Goal: Use online tool/utility: Utilize a website feature to perform a specific function

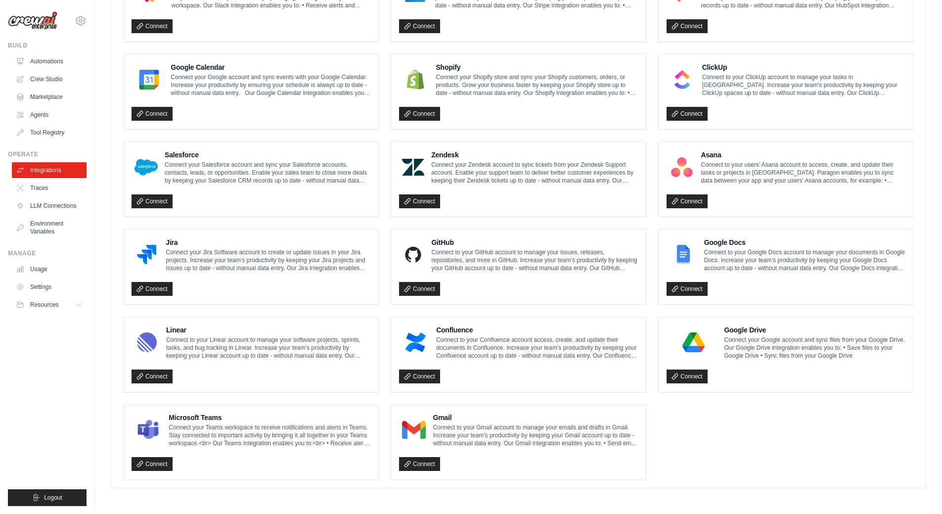
scroll to position [417, 0]
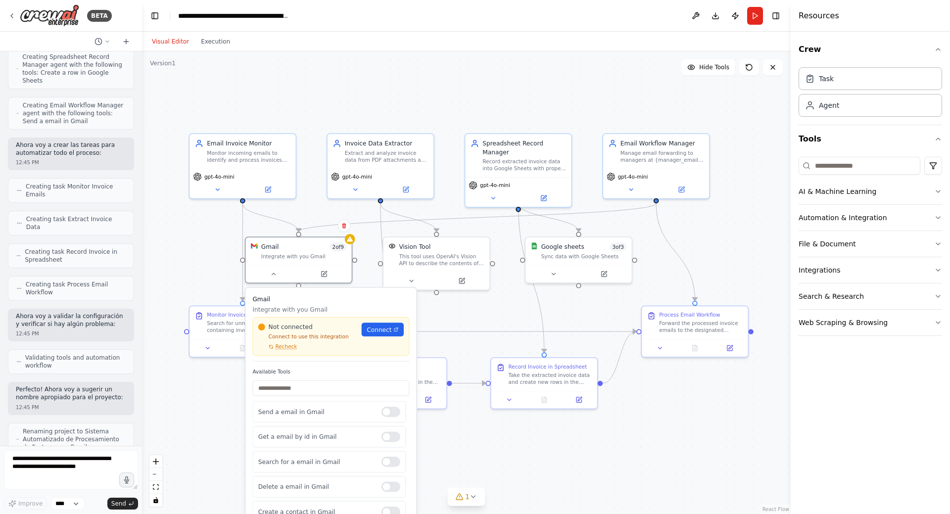
scroll to position [7, 0]
click at [693, 466] on div ".deletable-edge-delete-btn { width: 20px; height: 20px; border: 0px solid #ffff…" at bounding box center [466, 282] width 648 height 462
click at [455, 332] on icon "Edge from 37a3ab31-9b70-4ee2-a088-b27c8d46de7c to 0643f66e-48eb-4cad-a10c-6bb97…" at bounding box center [467, 332] width 335 height 0
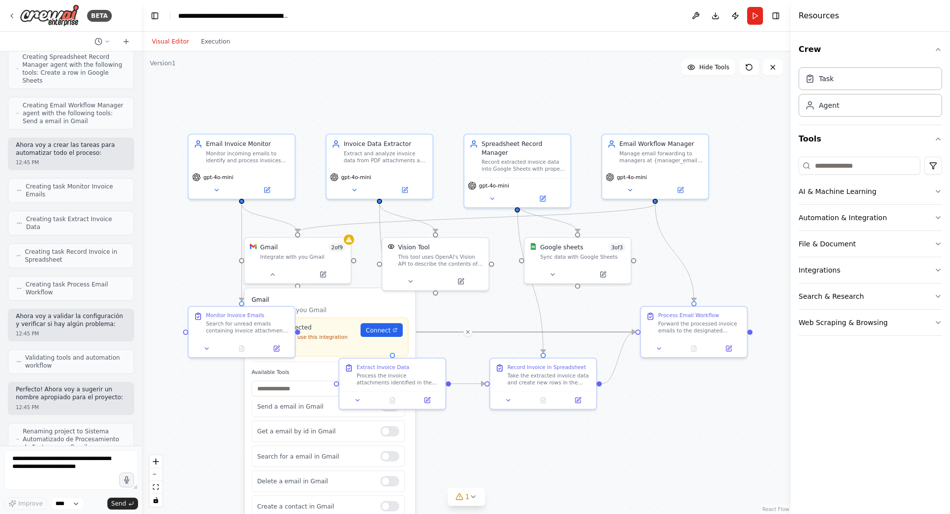
drag, startPoint x: 581, startPoint y: 473, endPoint x: 570, endPoint y: 453, distance: 23.0
click at [580, 473] on div ".deletable-edge-delete-btn { width: 20px; height: 20px; border: 0px solid #ffff…" at bounding box center [466, 282] width 648 height 462
click at [386, 328] on span "Connect" at bounding box center [377, 330] width 25 height 8
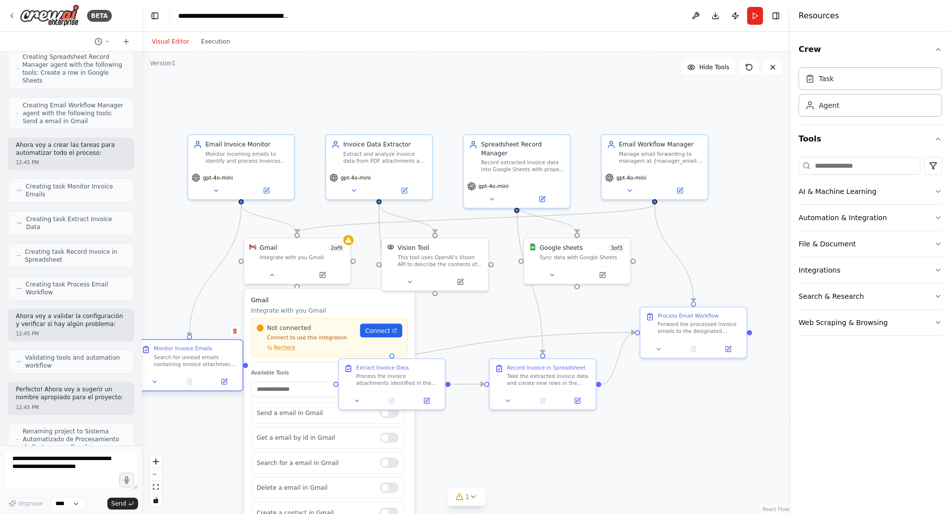
drag, startPoint x: 235, startPoint y: 325, endPoint x: 212, endPoint y: 360, distance: 41.7
click at [184, 364] on div "Search for unread emails containing invoice attachments (PDF files or images) i…" at bounding box center [196, 361] width 84 height 14
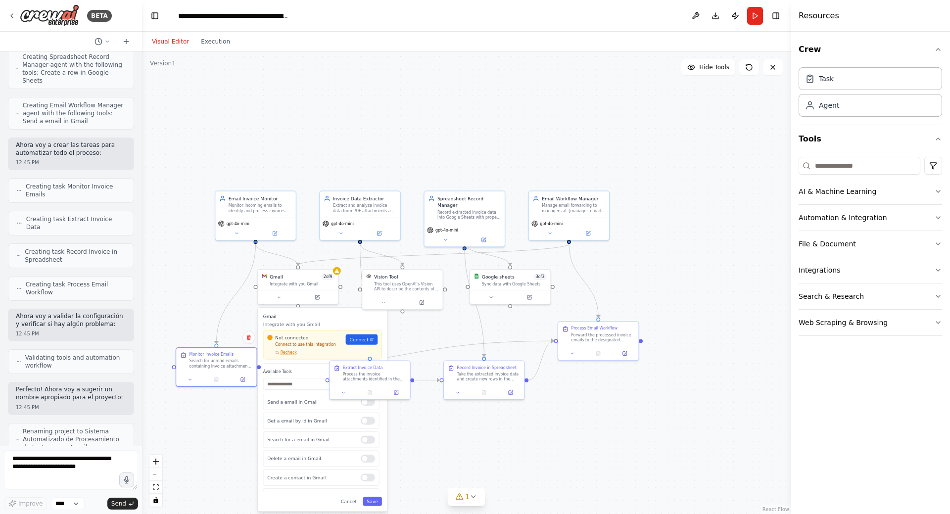
click at [357, 506] on div "Gmail Integrate with you Gmail Not connected Connect to use this integration Re…" at bounding box center [322, 409] width 129 height 203
click at [352, 502] on button "Cancel" at bounding box center [351, 501] width 23 height 9
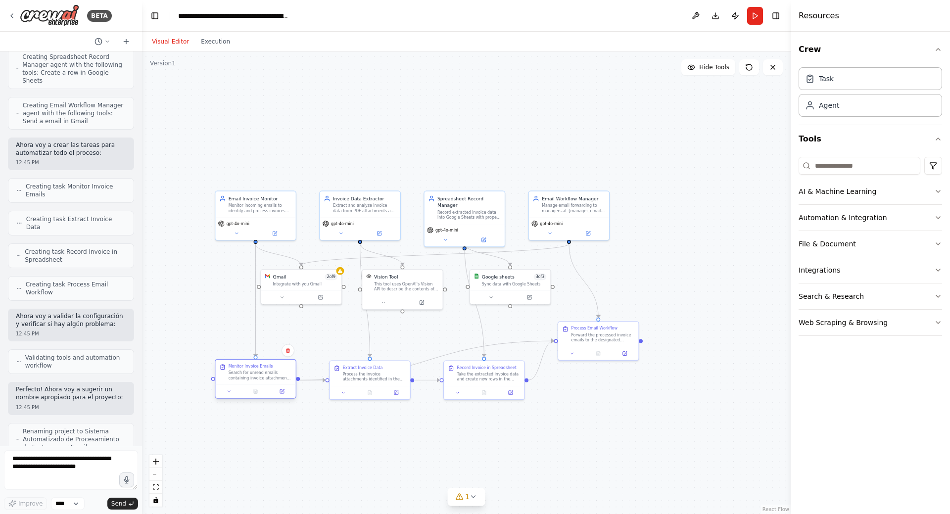
drag, startPoint x: 217, startPoint y: 362, endPoint x: 259, endPoint y: 378, distance: 45.1
click at [259, 378] on div "Search for unread emails containing invoice attachments (PDF files or images) i…" at bounding box center [260, 375] width 63 height 10
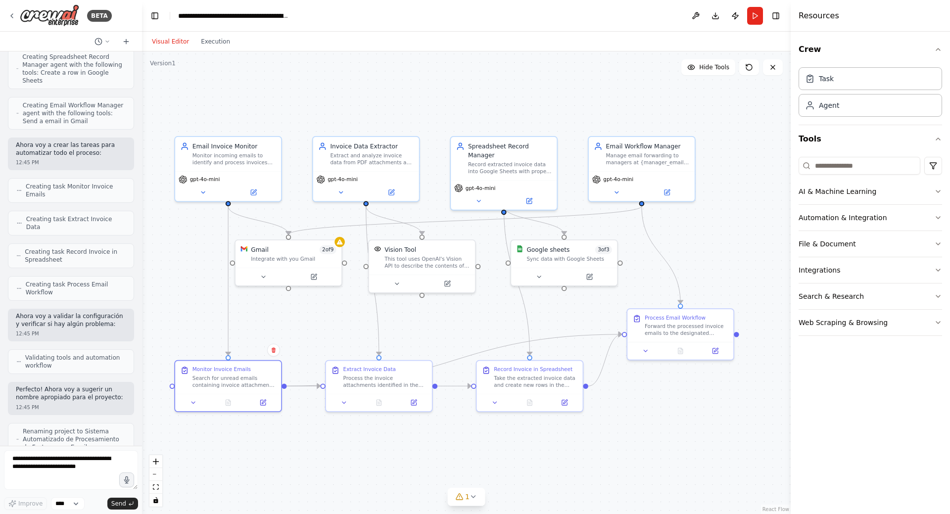
drag, startPoint x: 388, startPoint y: 454, endPoint x: 386, endPoint y: 448, distance: 6.9
click at [381, 451] on div ".deletable-edge-delete-btn { width: 20px; height: 20px; border: 0px solid #ffff…" at bounding box center [466, 282] width 648 height 462
